Goal: Transaction & Acquisition: Purchase product/service

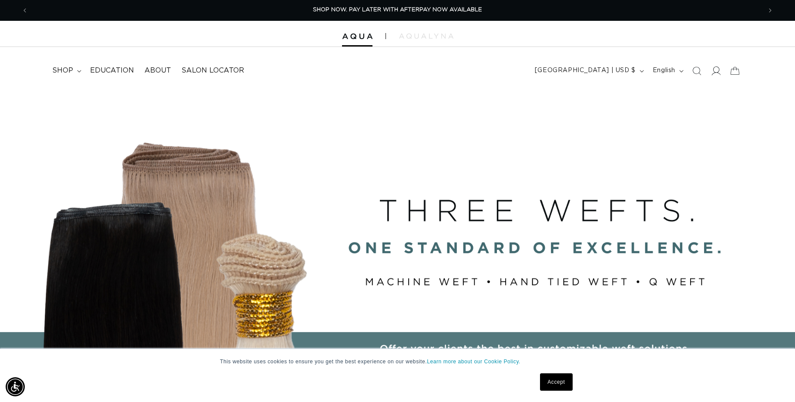
click at [716, 68] on icon at bounding box center [715, 70] width 9 height 9
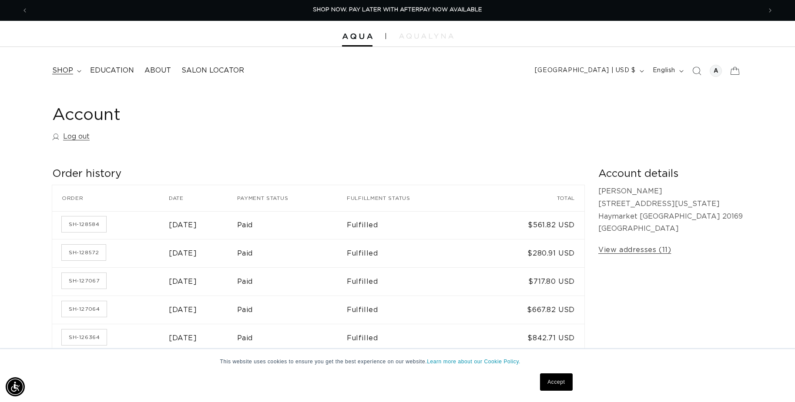
click at [70, 68] on span "shop" at bounding box center [62, 70] width 21 height 9
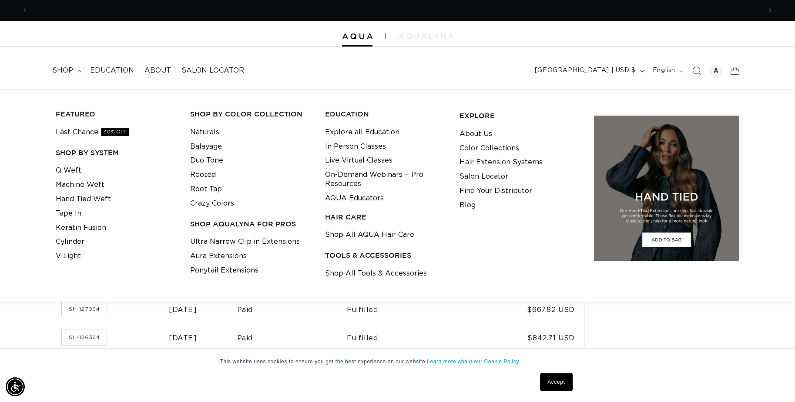
scroll to position [0, 1466]
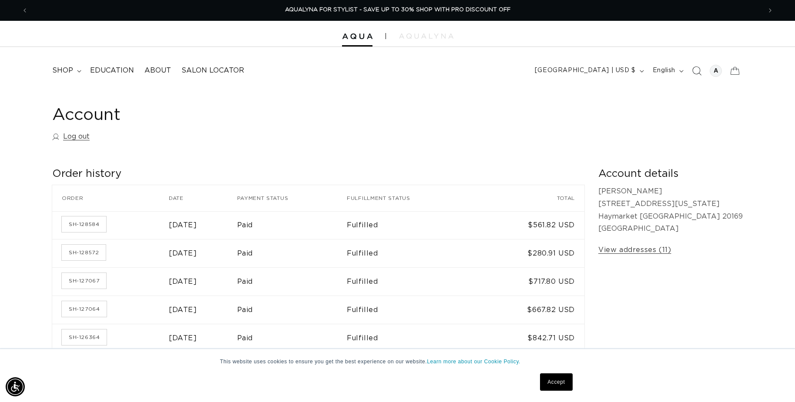
click at [693, 70] on icon "Search" at bounding box center [696, 70] width 9 height 9
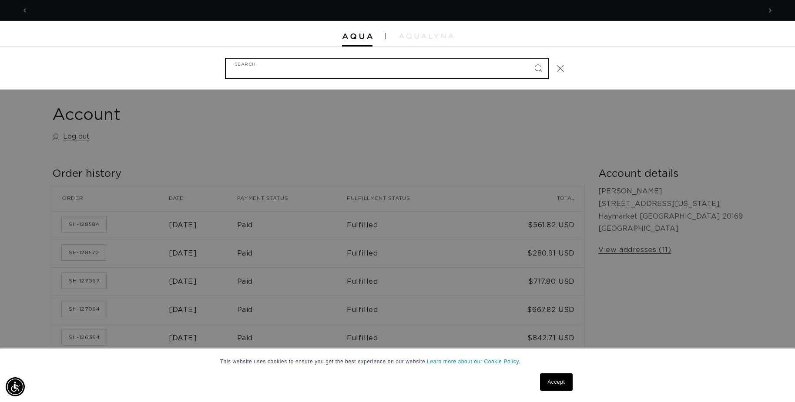
scroll to position [0, 0]
type input "q weft"
click at [538, 67] on button "Search" at bounding box center [537, 68] width 19 height 19
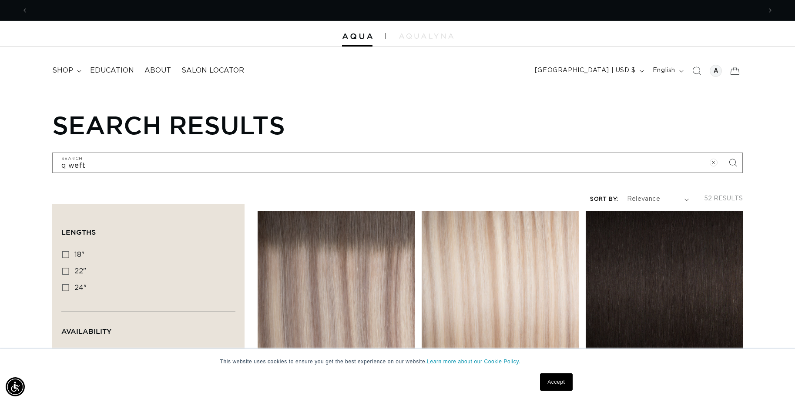
scroll to position [0, 733]
click at [65, 254] on icon at bounding box center [65, 254] width 7 height 7
click at [65, 254] on input "18" 18" (6 products)" at bounding box center [65, 254] width 7 height 7
checkbox input "true"
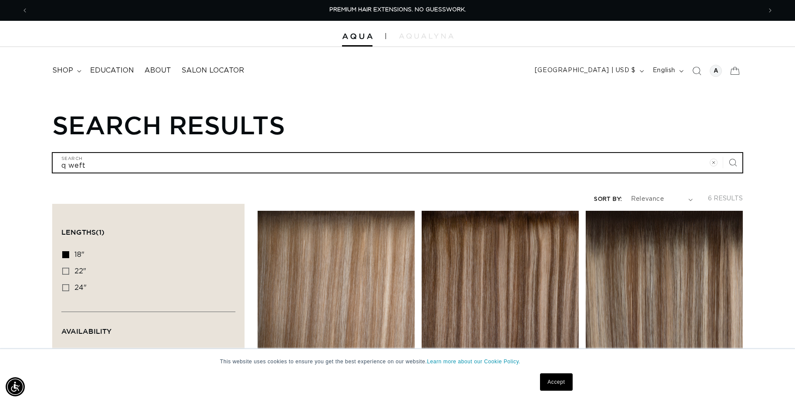
click at [100, 169] on input "q weft" at bounding box center [397, 163] width 689 height 20
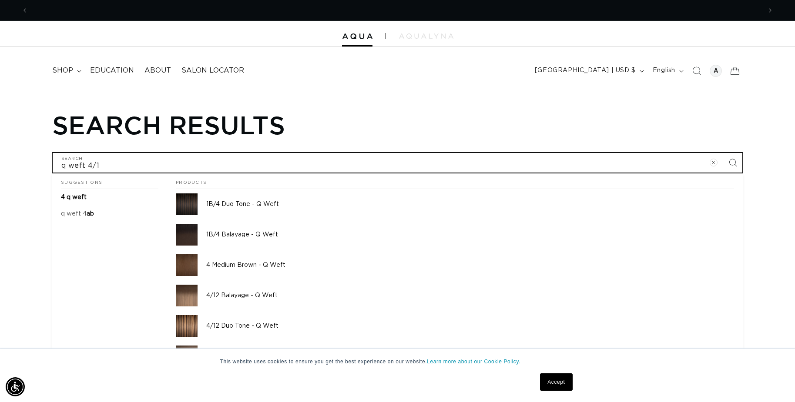
scroll to position [0, 733]
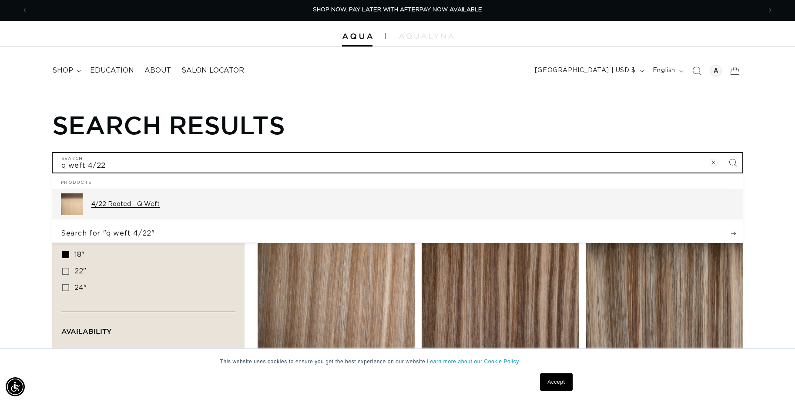
type input "q weft 4/22"
click at [125, 204] on p "4/22 Rooted - Q Weft" at bounding box center [412, 205] width 642 height 8
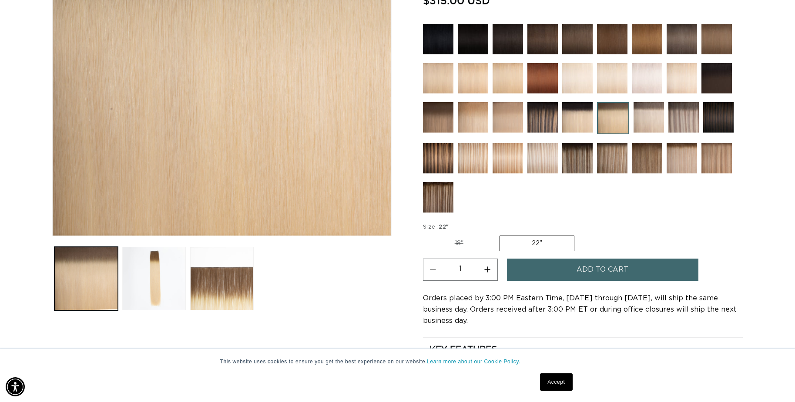
scroll to position [0, 1466]
click at [611, 270] on span "Add to cart" at bounding box center [602, 270] width 52 height 22
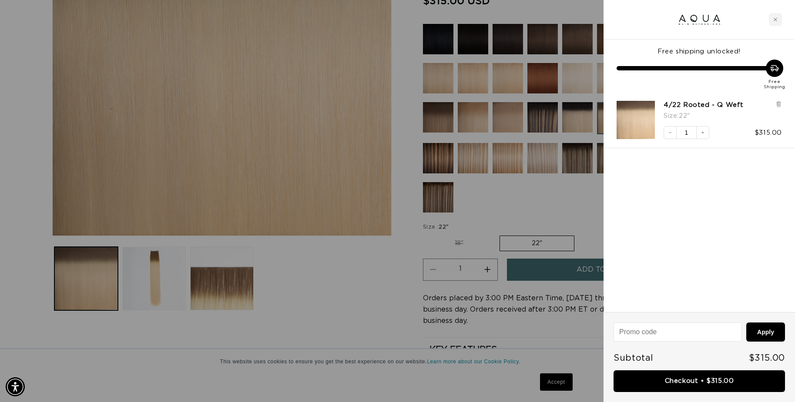
scroll to position [0, 733]
click at [782, 106] on div "4/22 Rooted - Q Weft Size : 22" Decrease quantity 1 Increase quantity $315.00" at bounding box center [698, 120] width 191 height 57
click at [779, 105] on icon at bounding box center [777, 104] width 3 height 4
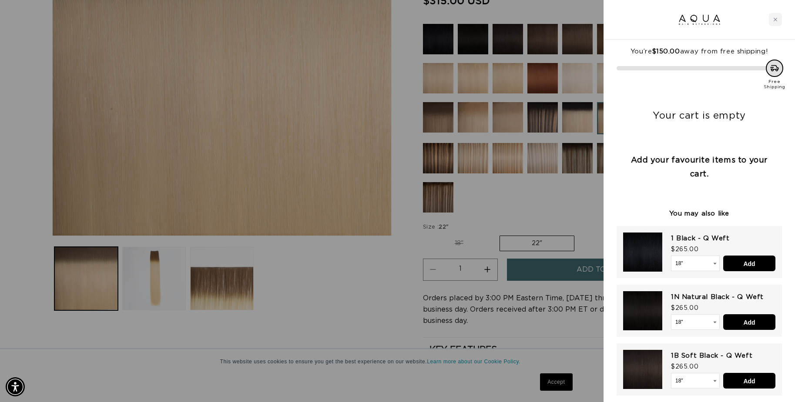
scroll to position [0, 1466]
click at [777, 18] on div "Close cart" at bounding box center [775, 19] width 13 height 13
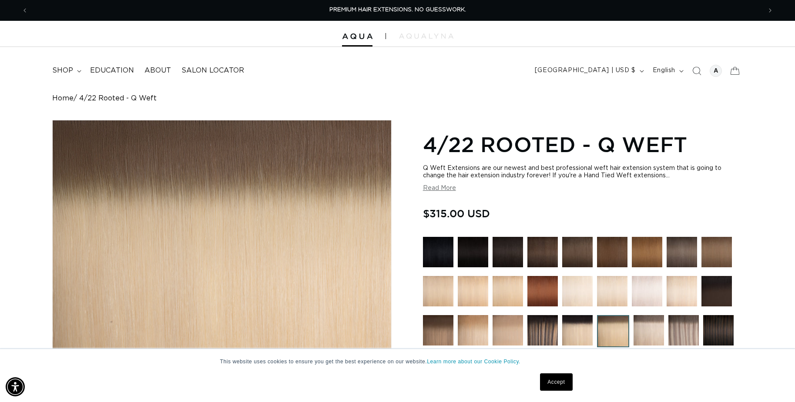
scroll to position [0, 0]
click at [696, 71] on icon "Search" at bounding box center [696, 70] width 9 height 9
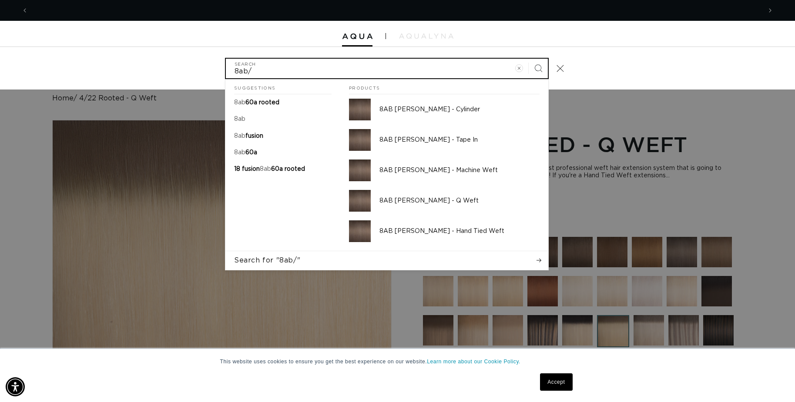
scroll to position [0, 1466]
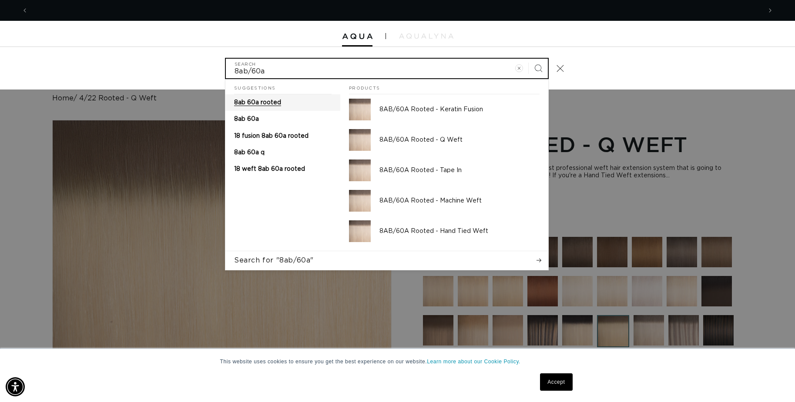
type input "8ab/60a"
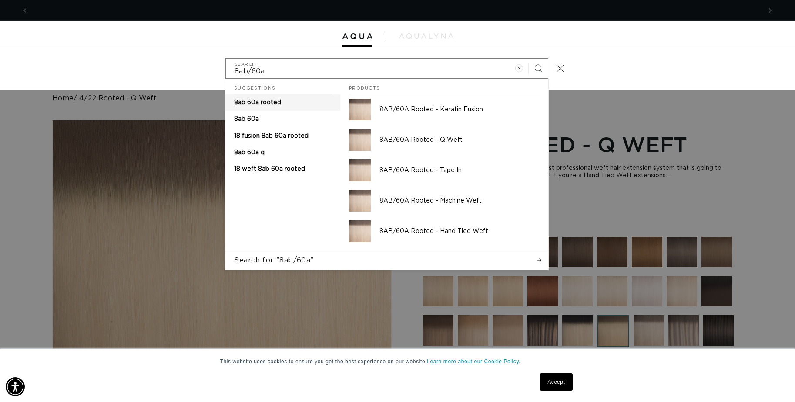
click at [263, 104] on span "8ab 60a rooted" at bounding box center [257, 103] width 47 height 6
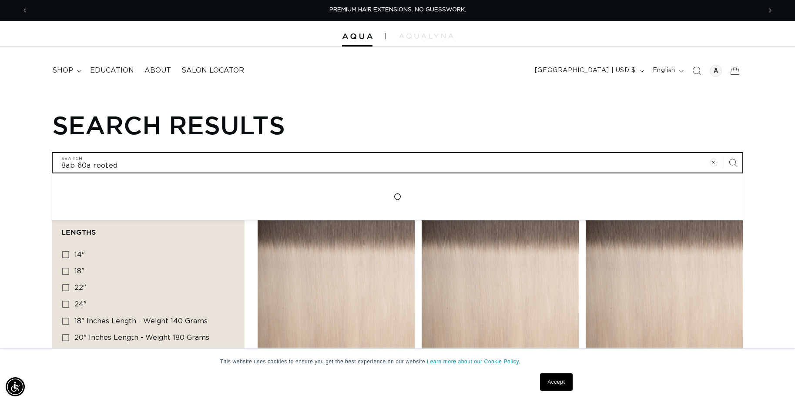
click at [126, 165] on input "8ab 60a rooted" at bounding box center [397, 163] width 689 height 20
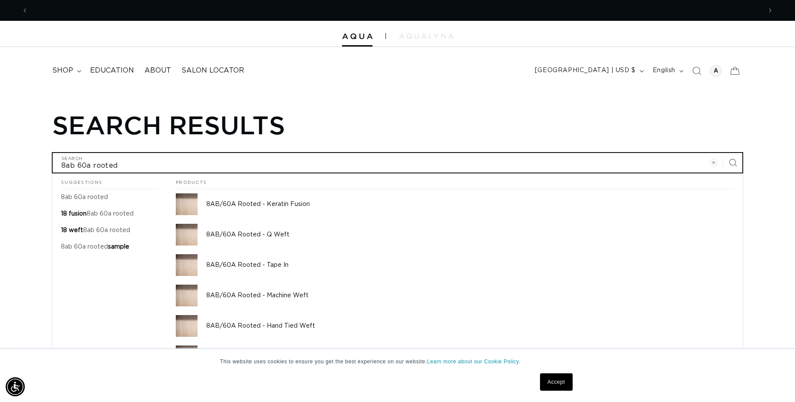
click at [397, 385] on button "Search for "8ab 60a rooted"" at bounding box center [397, 386] width 690 height 18
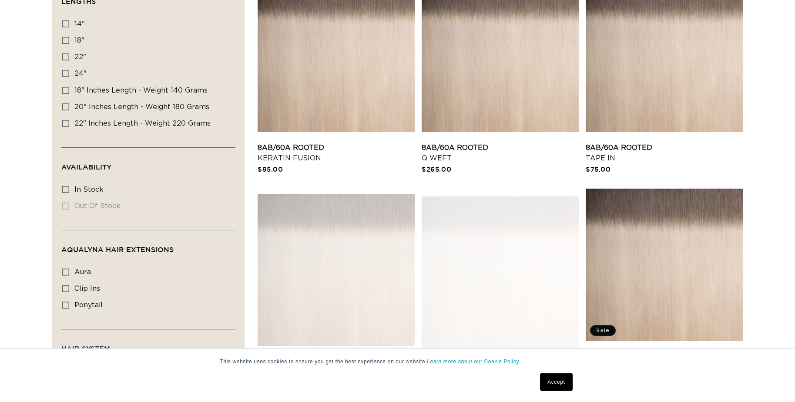
scroll to position [243, 0]
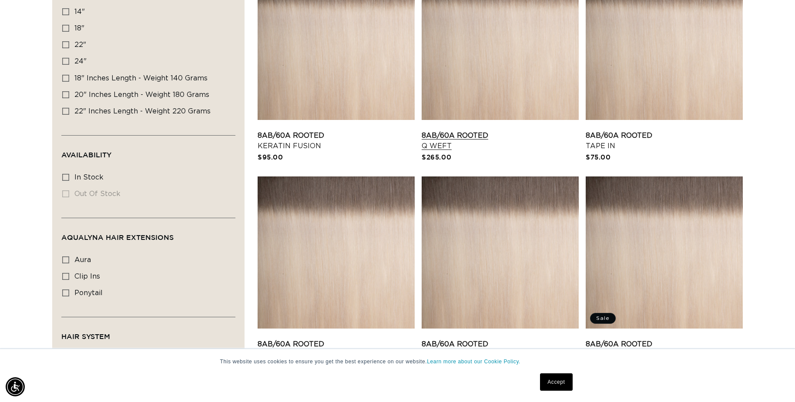
click at [452, 130] on link "8AB/60A Rooted Q Weft" at bounding box center [499, 140] width 157 height 21
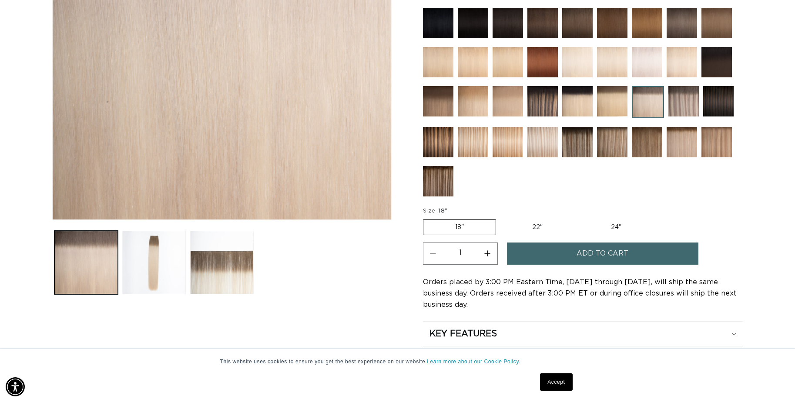
scroll to position [0, 1466]
click at [601, 252] on span "Add to cart" at bounding box center [602, 254] width 52 height 22
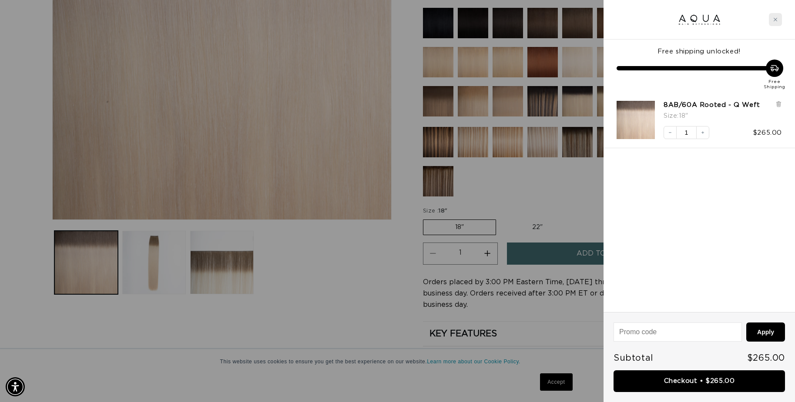
scroll to position [0, 733]
click at [774, 20] on icon "Close cart" at bounding box center [775, 19] width 4 height 4
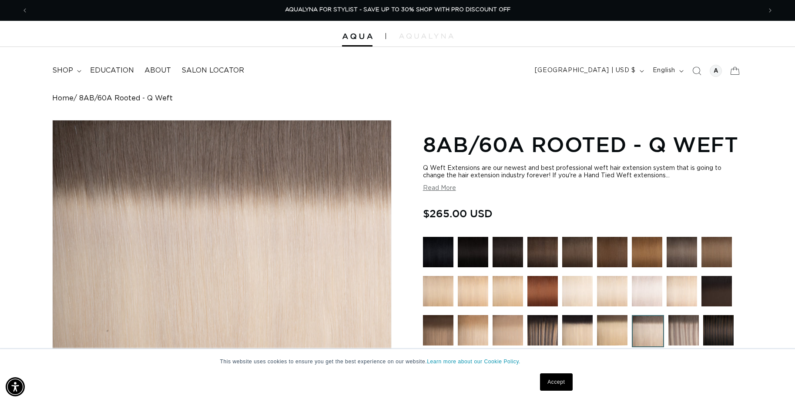
scroll to position [0, 0]
click at [696, 68] on icon "Search" at bounding box center [696, 70] width 9 height 9
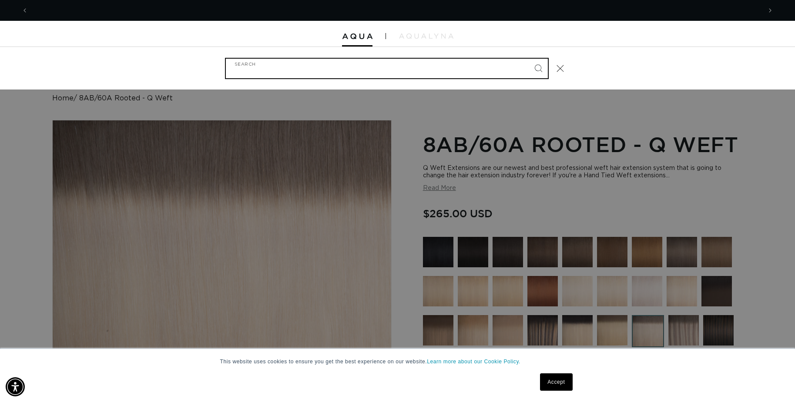
click at [392, 67] on input "Search" at bounding box center [387, 69] width 322 height 20
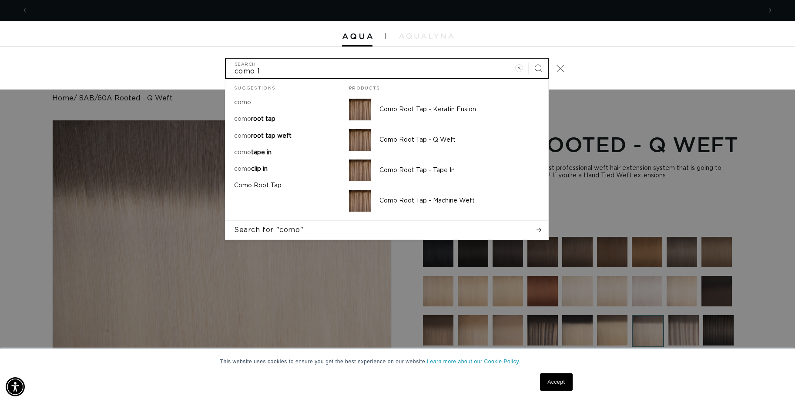
scroll to position [0, 733]
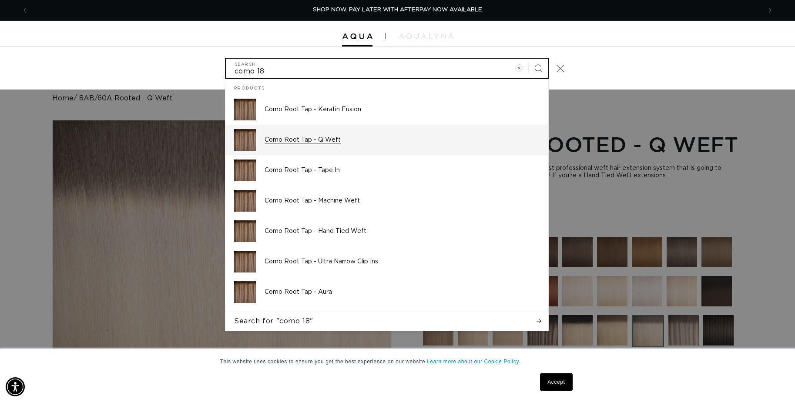
type input "como 18"
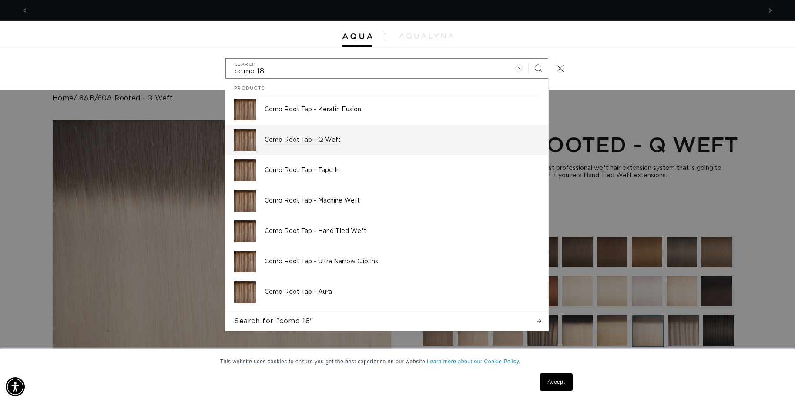
click at [353, 137] on p "Como Root Tap - Q Weft" at bounding box center [401, 140] width 275 height 8
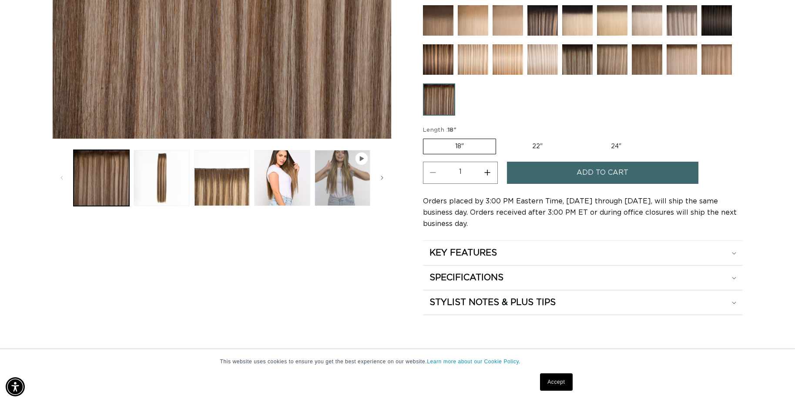
scroll to position [317, 0]
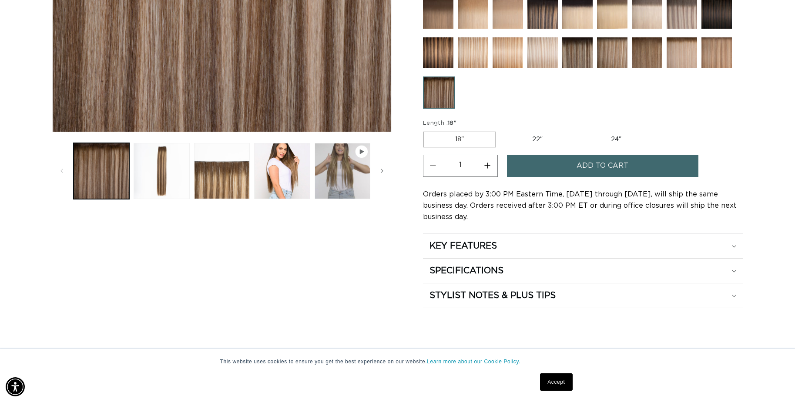
click at [593, 165] on span "Add to cart" at bounding box center [602, 166] width 52 height 22
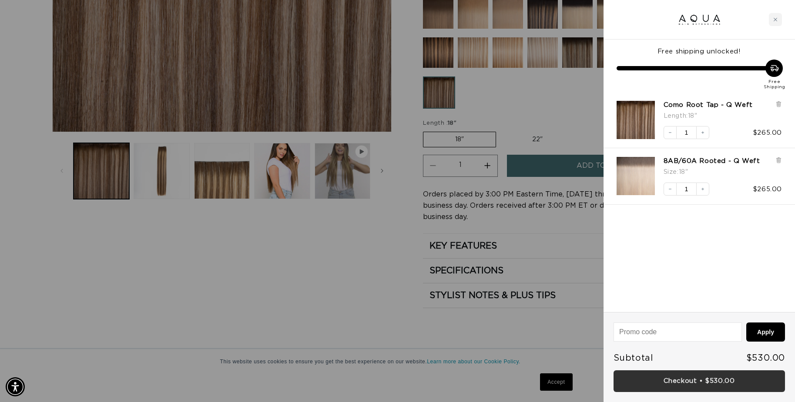
scroll to position [0, 1466]
click at [701, 381] on link "Checkout • $530.00" at bounding box center [698, 382] width 171 height 22
click at [775, 18] on icon "Close cart" at bounding box center [775, 19] width 4 height 4
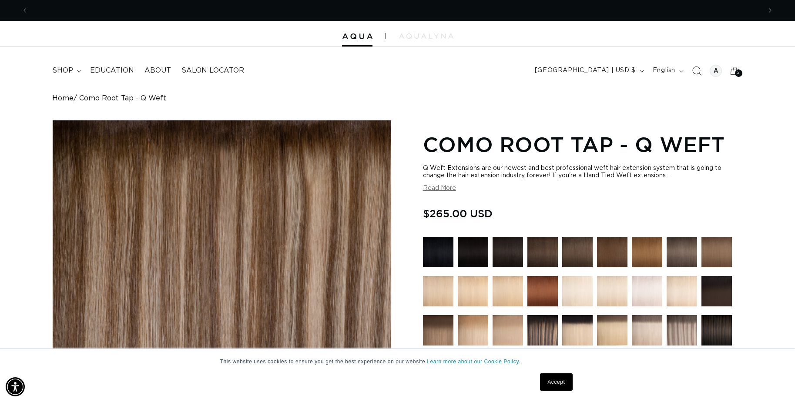
scroll to position [0, 733]
click at [695, 67] on icon "Search" at bounding box center [696, 70] width 9 height 9
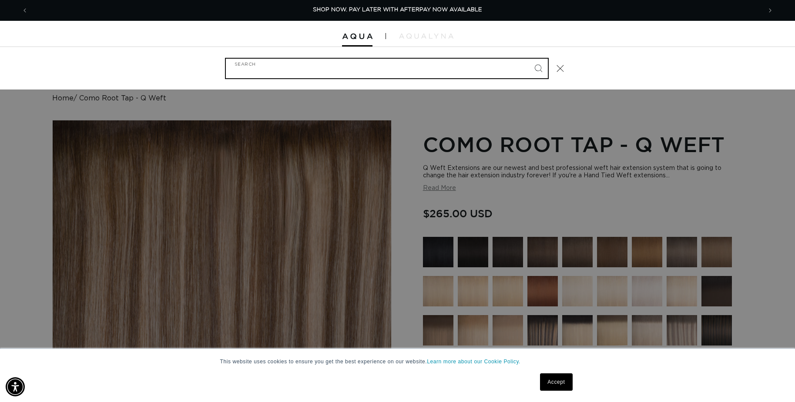
paste input "1B/4 DUO TONE"
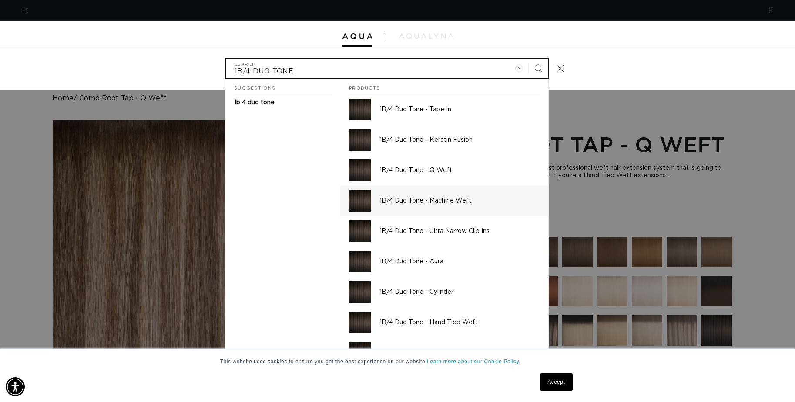
scroll to position [0, 0]
type input "1B/4 DUO TONE"
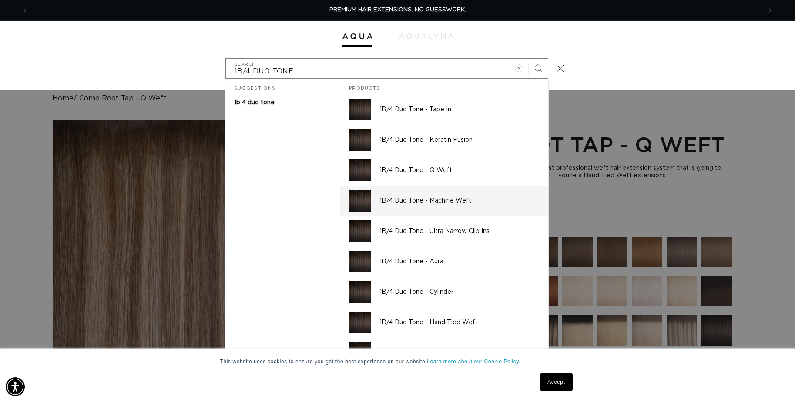
click at [453, 199] on p "1B/4 Duo Tone - Machine Weft" at bounding box center [459, 201] width 160 height 8
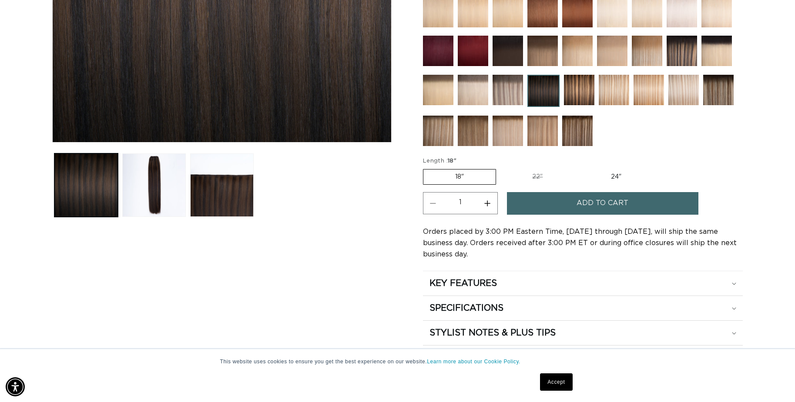
scroll to position [314, 0]
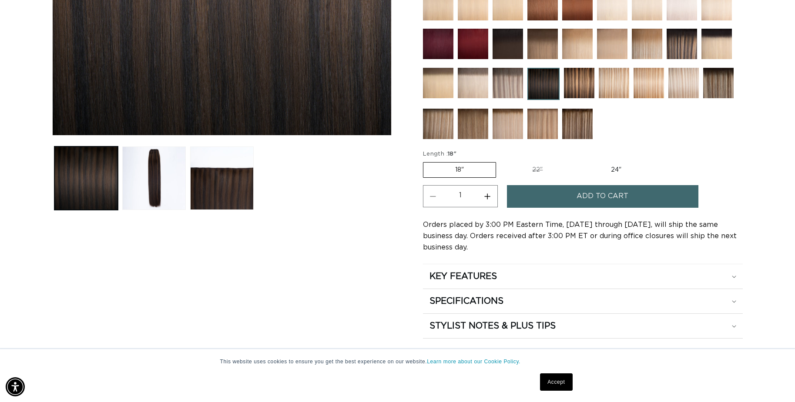
click at [612, 169] on label "24" Variant sold out or unavailable" at bounding box center [616, 170] width 74 height 15
click at [579, 161] on input "24" Variant sold out or unavailable" at bounding box center [578, 160] width 0 height 0
radio input "true"
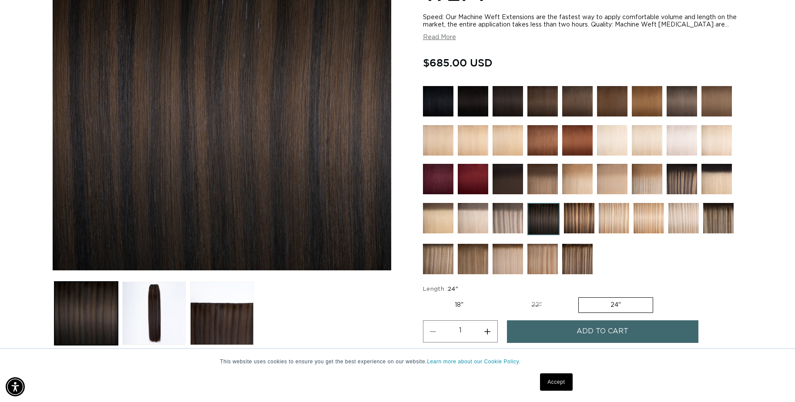
scroll to position [217, 0]
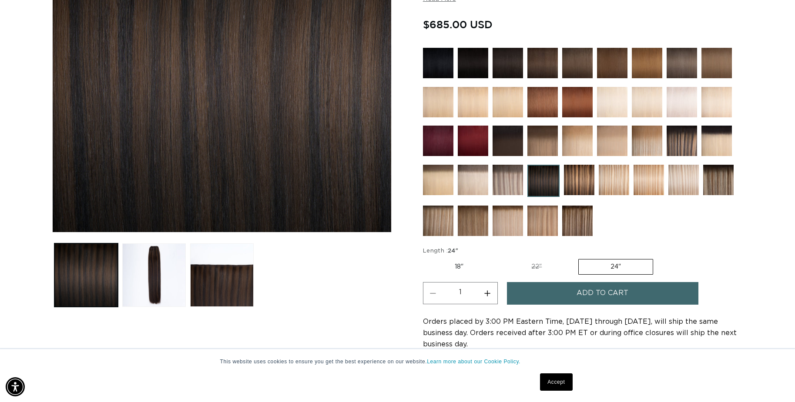
click at [635, 294] on button "Add to cart" at bounding box center [602, 293] width 191 height 22
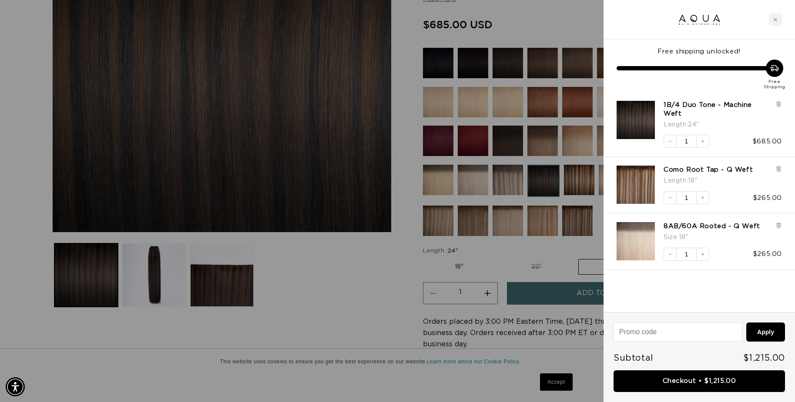
scroll to position [0, 1466]
click at [778, 19] on div "Close cart" at bounding box center [775, 19] width 13 height 13
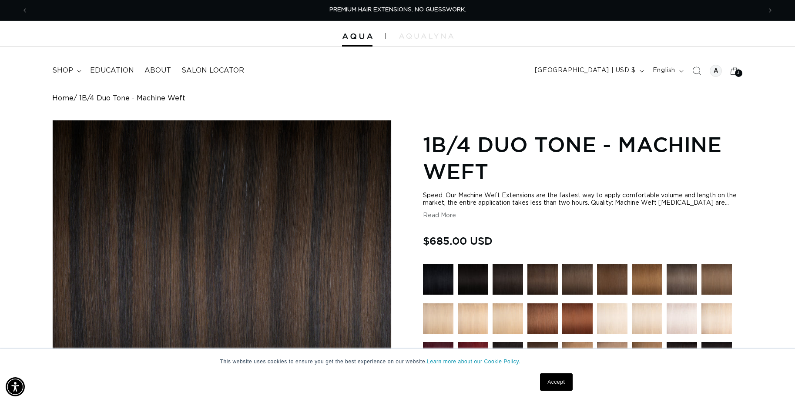
scroll to position [0, 0]
click at [431, 218] on button "Read More" at bounding box center [439, 215] width 33 height 7
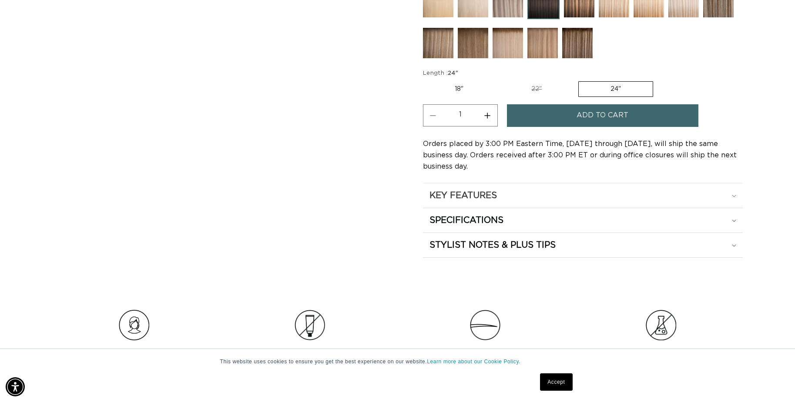
scroll to position [0, 1466]
click at [494, 226] on h2 "SPECIFICATIONS" at bounding box center [466, 220] width 74 height 11
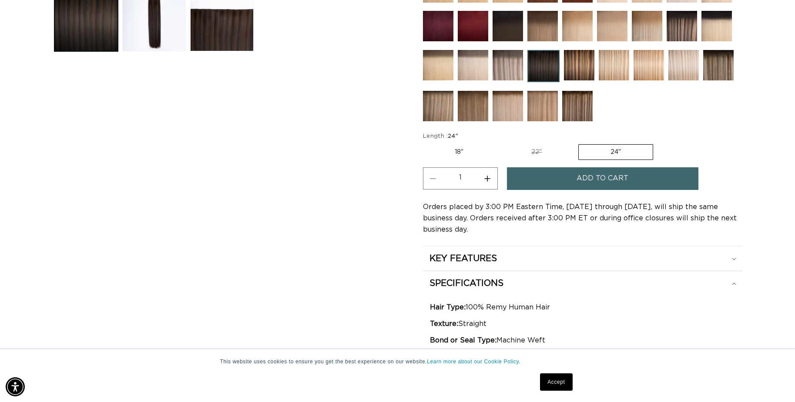
scroll to position [0, 0]
click at [620, 188] on span "Add to cart" at bounding box center [602, 178] width 52 height 22
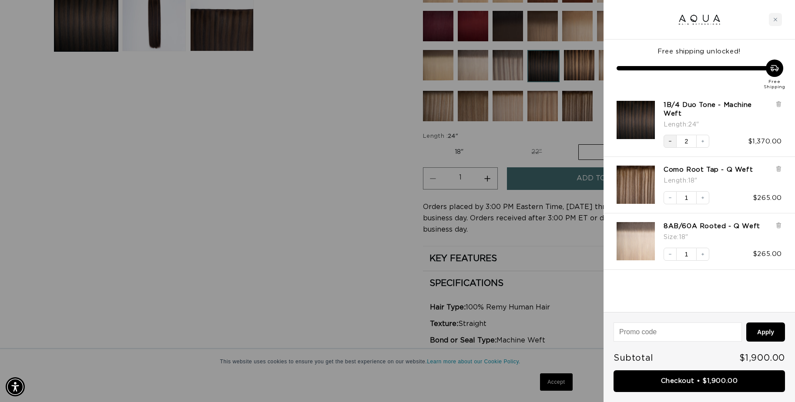
scroll to position [0, 1466]
click at [670, 141] on icon "Decrease quantity" at bounding box center [669, 141] width 5 height 5
click at [724, 379] on link "Checkout • $1,215.00" at bounding box center [698, 382] width 171 height 22
